Goal: Transaction & Acquisition: Purchase product/service

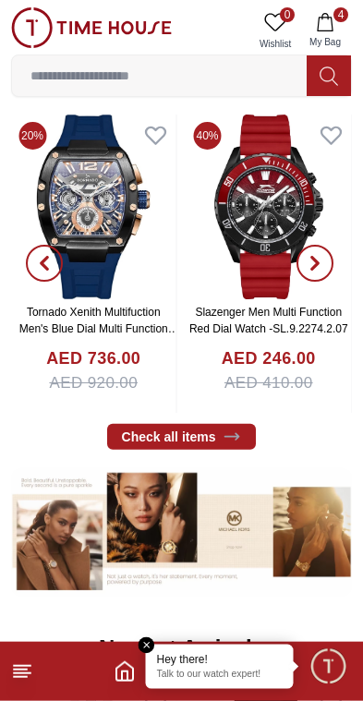
click at [330, 28] on icon "button" at bounding box center [325, 22] width 18 height 18
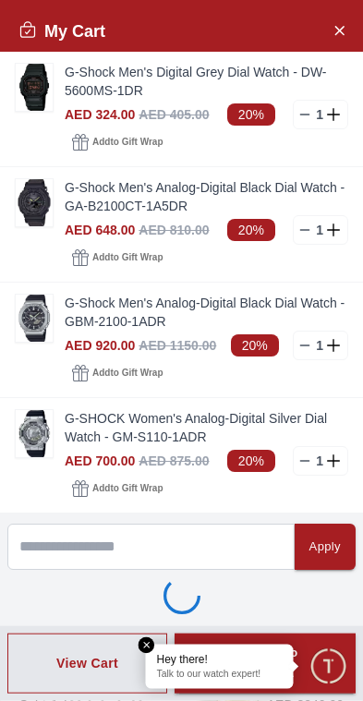
scroll to position [402, 0]
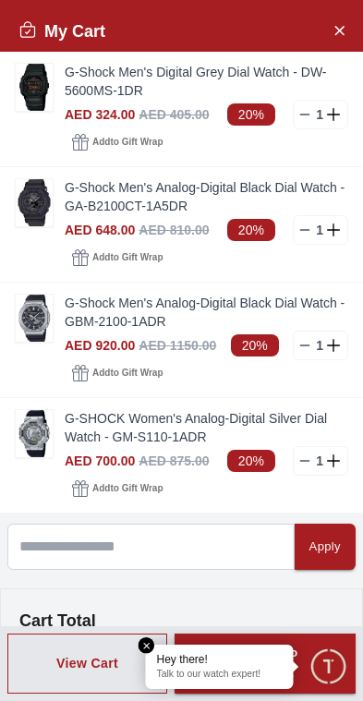
click at [334, 29] on icon "Close Account" at bounding box center [338, 29] width 15 height 23
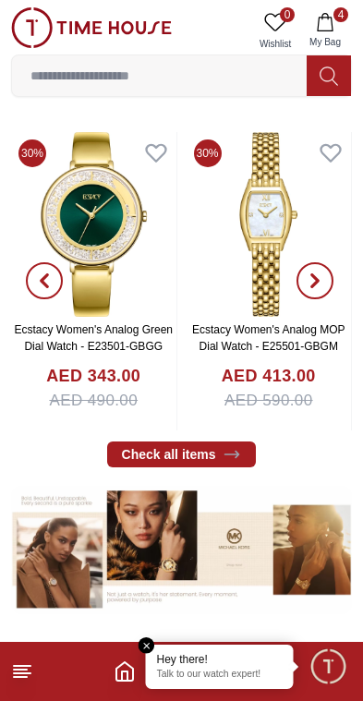
scroll to position [0, 0]
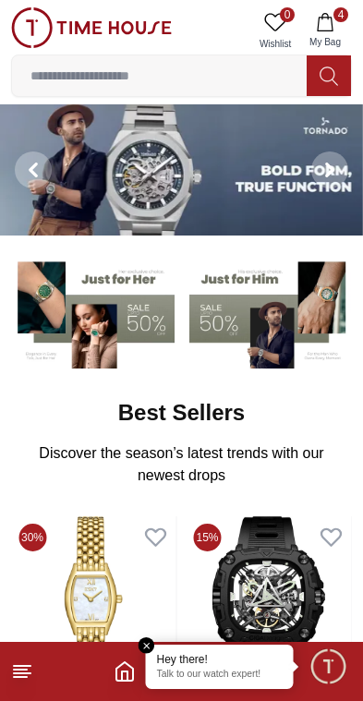
click at [18, 673] on line at bounding box center [22, 673] width 17 height 0
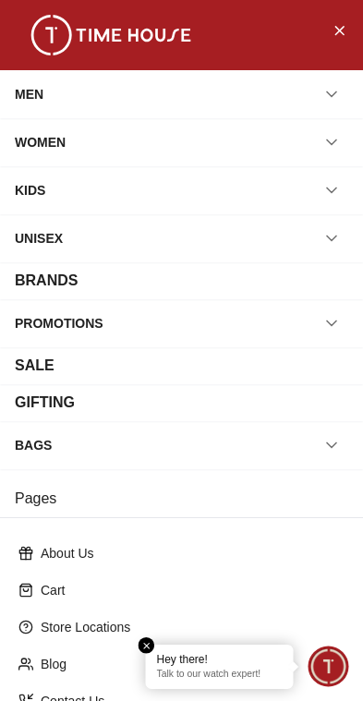
click at [26, 370] on div "SALE" at bounding box center [35, 365] width 40 height 22
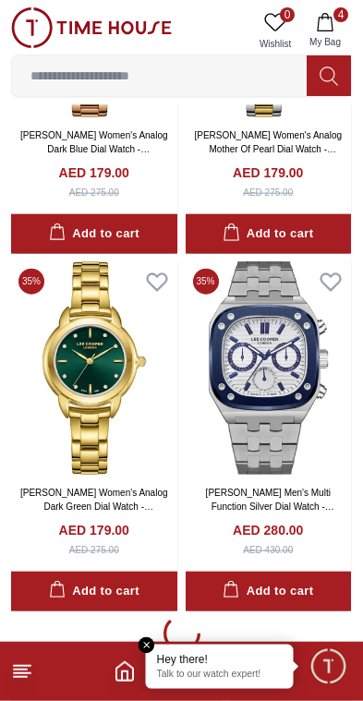
scroll to position [3292, 0]
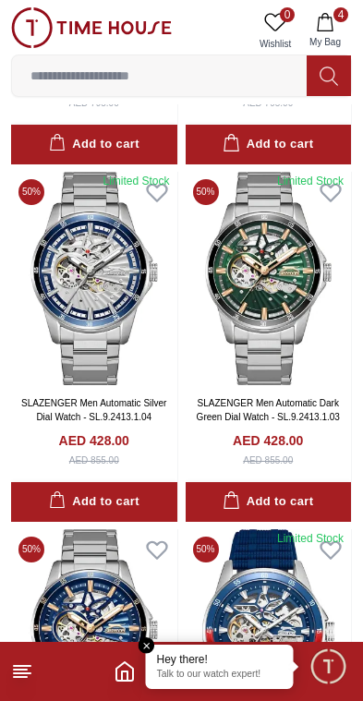
scroll to position [6941, 0]
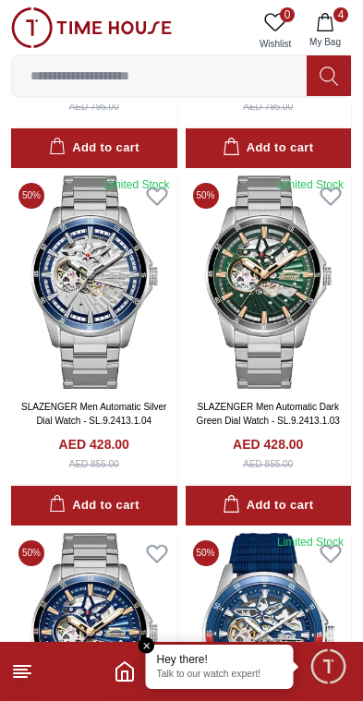
click at [12, 680] on icon at bounding box center [22, 671] width 22 height 22
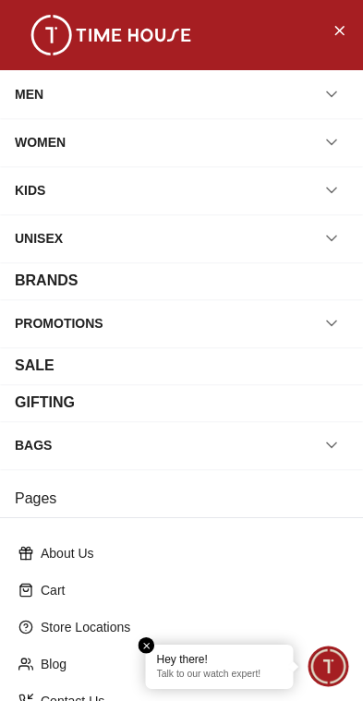
click at [30, 143] on div "WOMEN" at bounding box center [40, 142] width 51 height 33
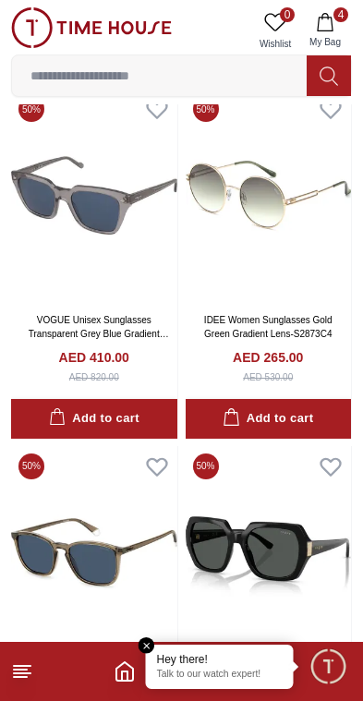
scroll to position [5812, 0]
